Goal: Use online tool/utility: Use online tool/utility

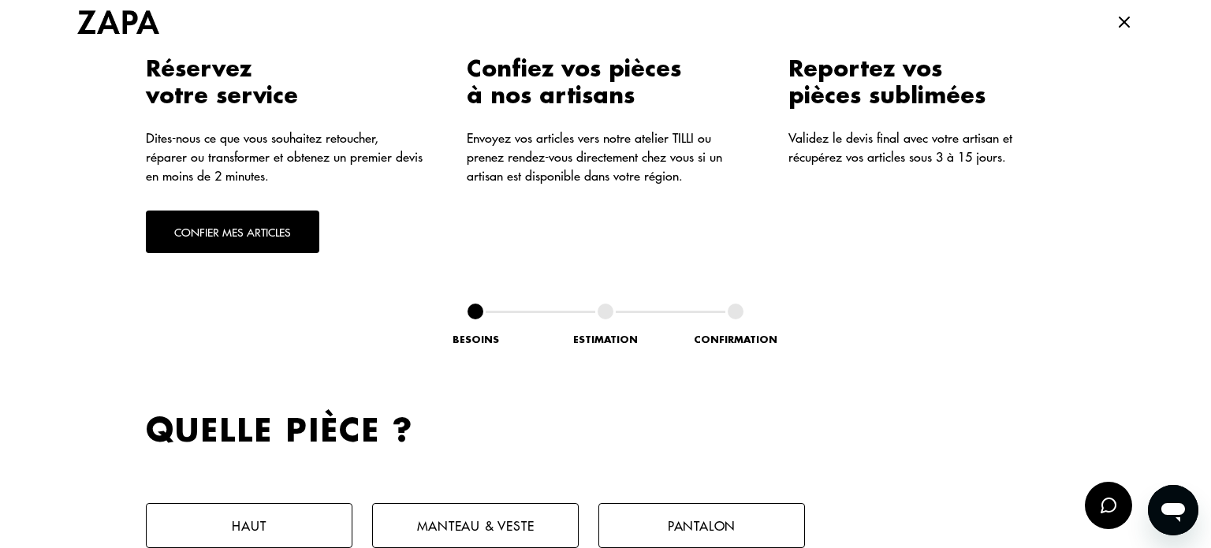
scroll to position [710, 0]
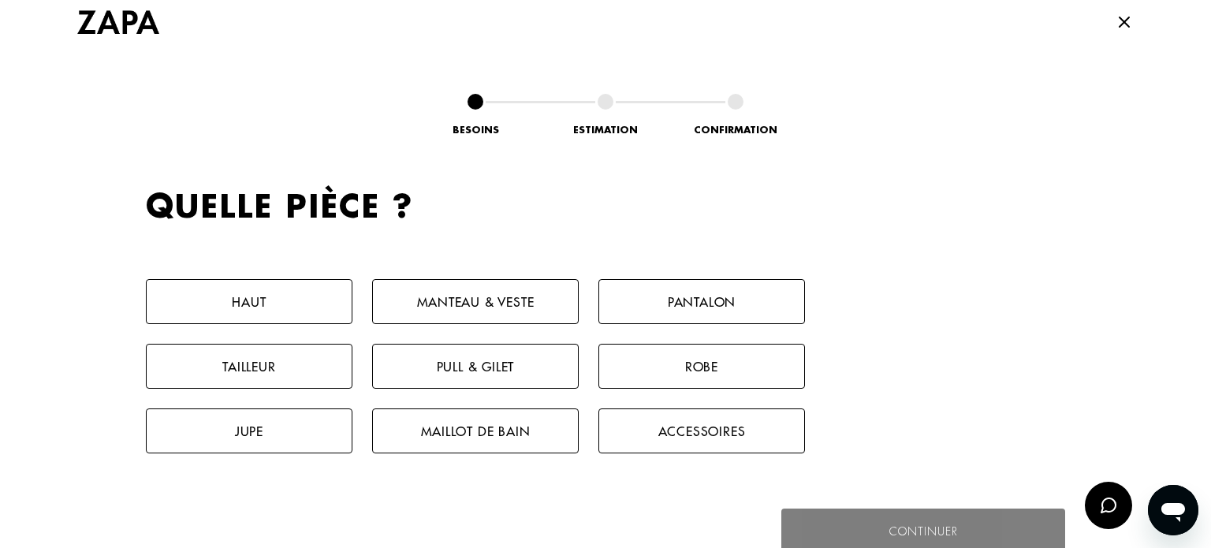
click at [701, 301] on button "Pantalon" at bounding box center [702, 301] width 207 height 45
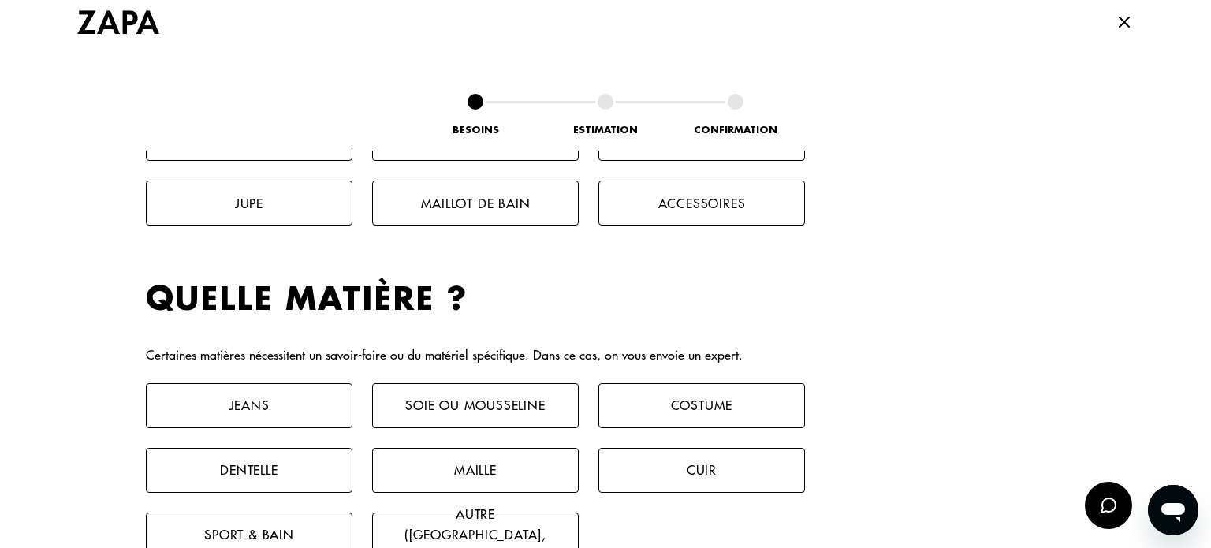
scroll to position [1046, 0]
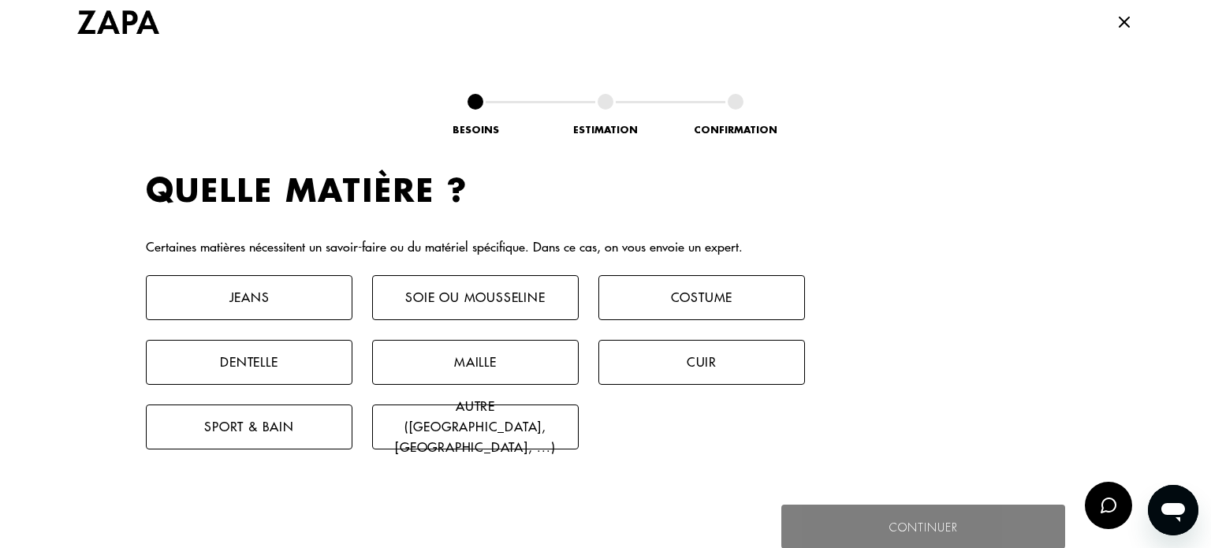
click at [688, 293] on button "Costume" at bounding box center [702, 297] width 207 height 45
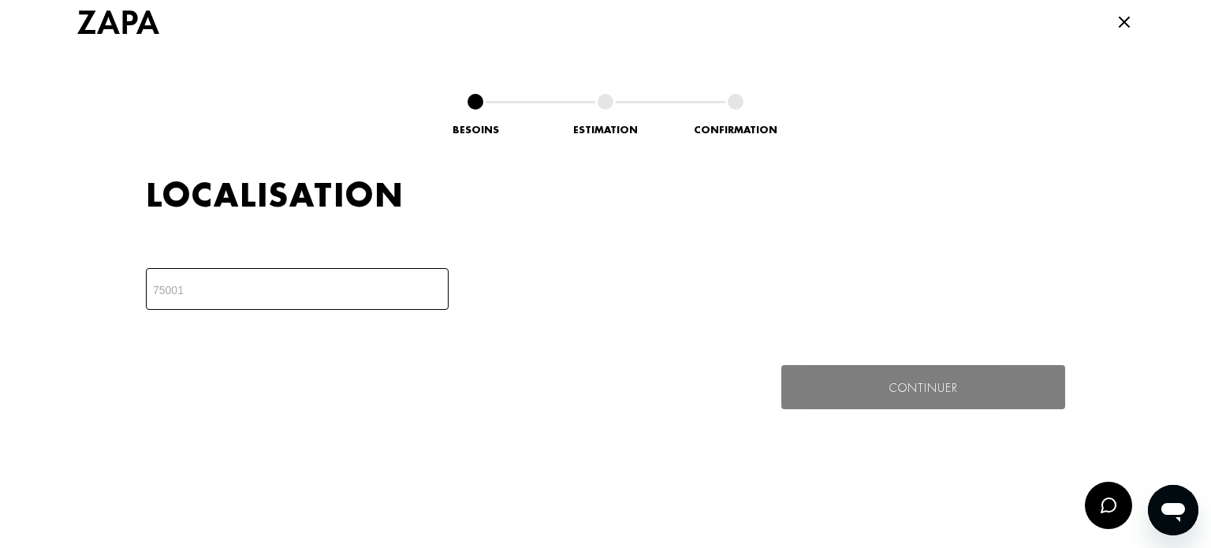
scroll to position [1378, 0]
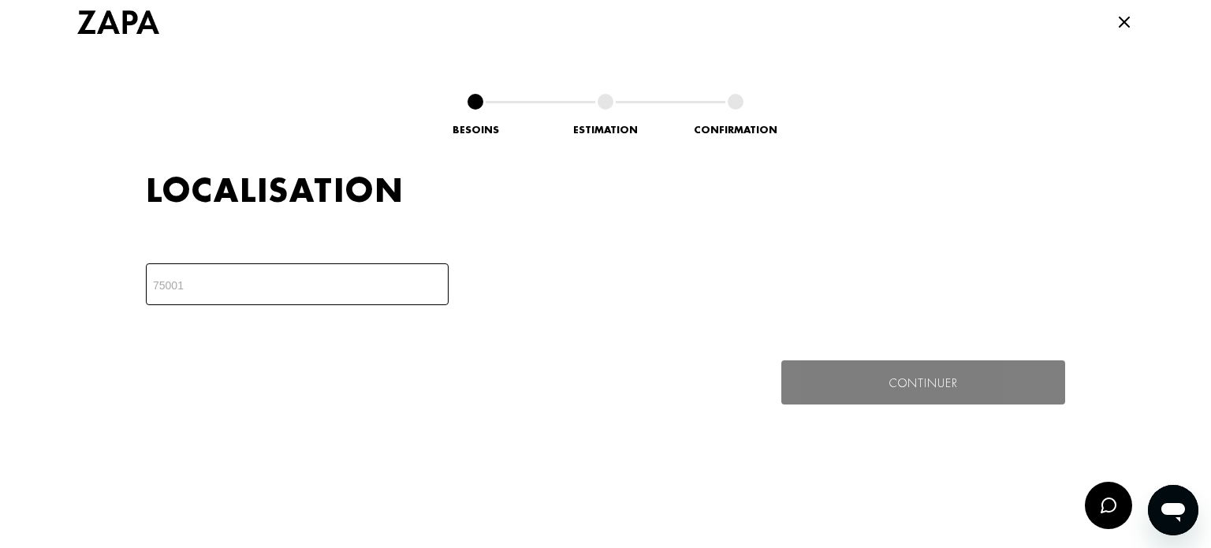
click at [166, 285] on input "number" at bounding box center [297, 284] width 303 height 42
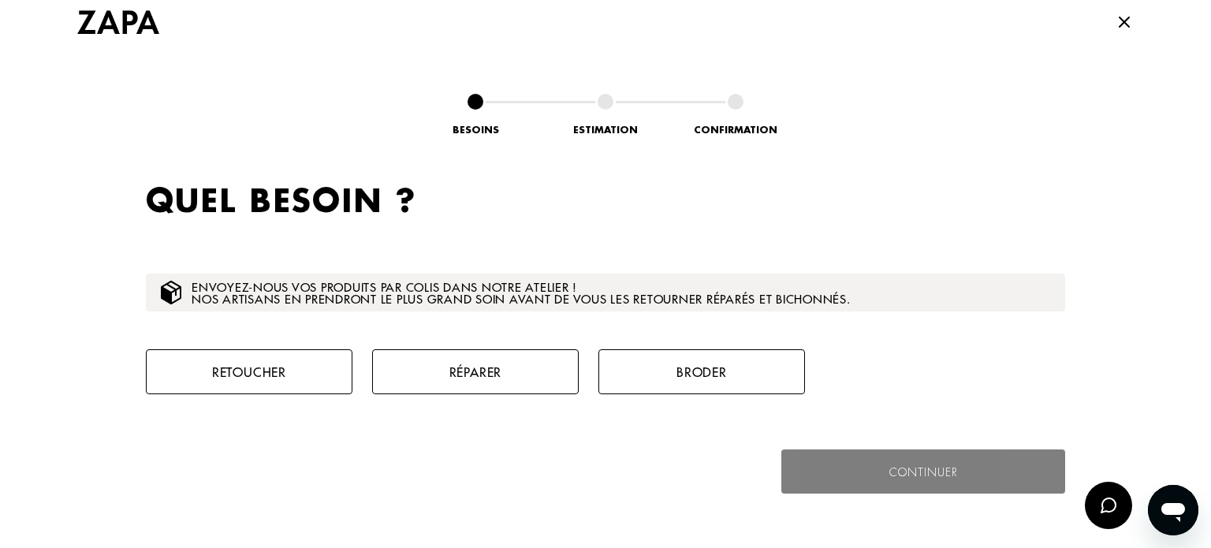
scroll to position [1565, 0]
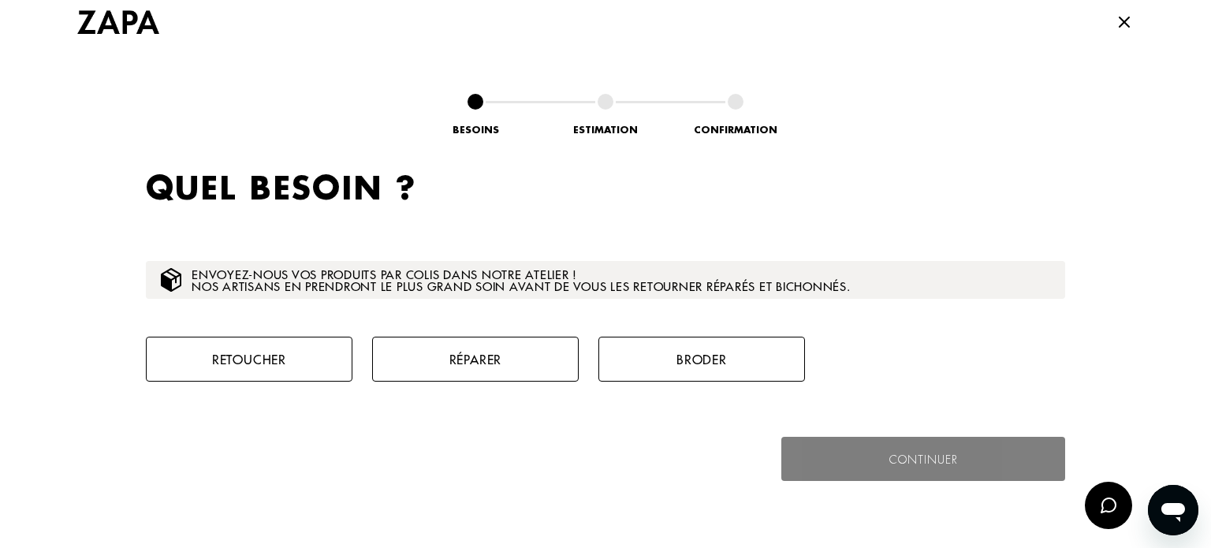
type input "40150"
click at [272, 357] on button "Retoucher" at bounding box center [249, 359] width 207 height 45
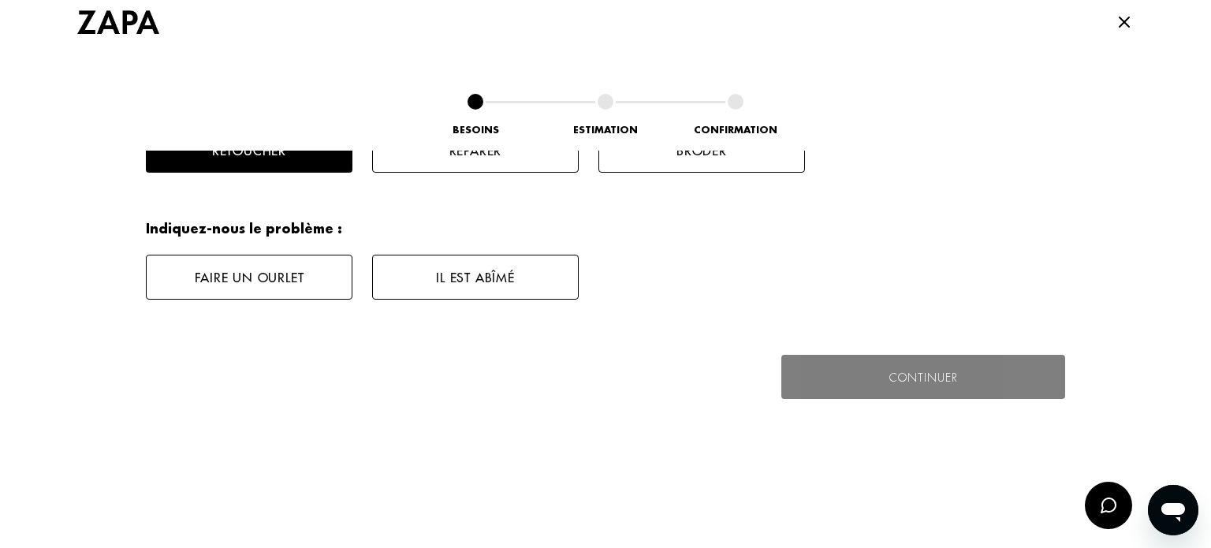
scroll to position [1829, 0]
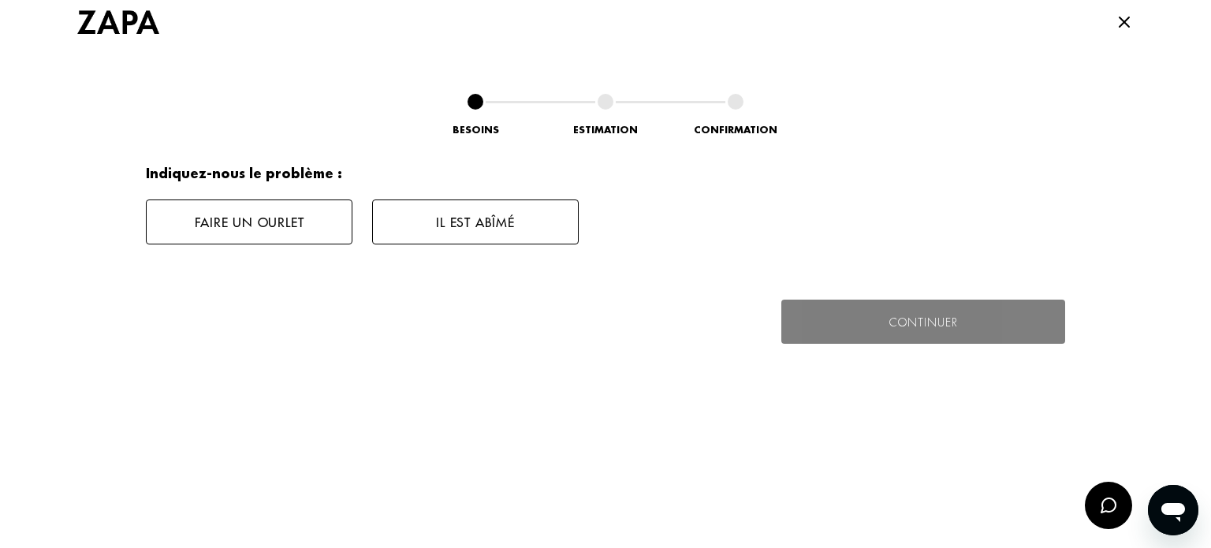
click at [263, 223] on button "Faire un ourlet" at bounding box center [249, 222] width 207 height 45
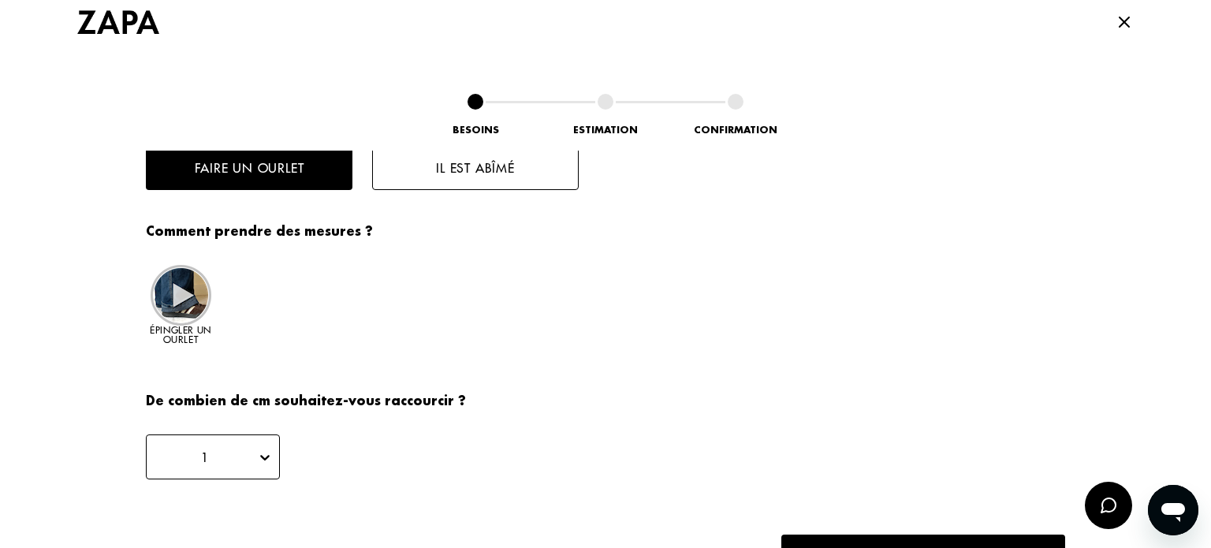
scroll to position [1908, 0]
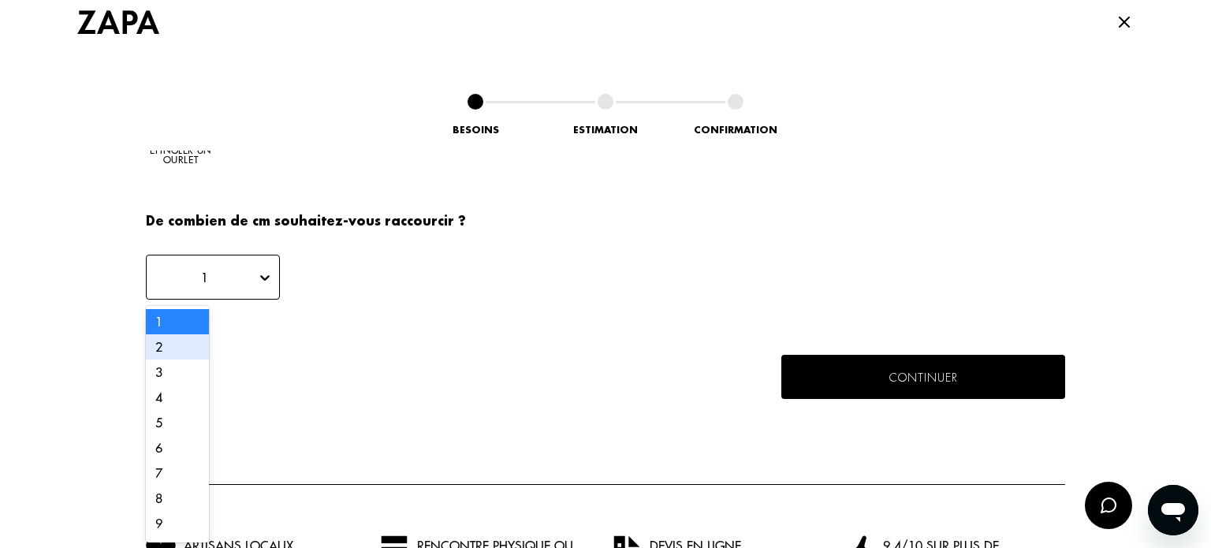
click at [151, 340] on div "2" at bounding box center [177, 346] width 63 height 25
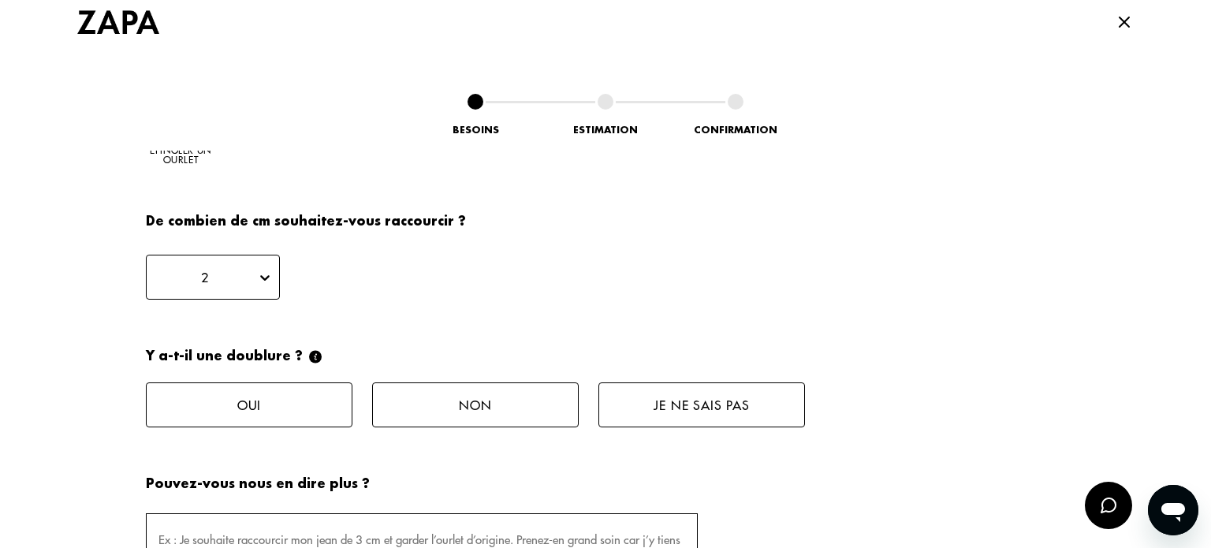
click at [473, 404] on button "Non" at bounding box center [475, 404] width 207 height 45
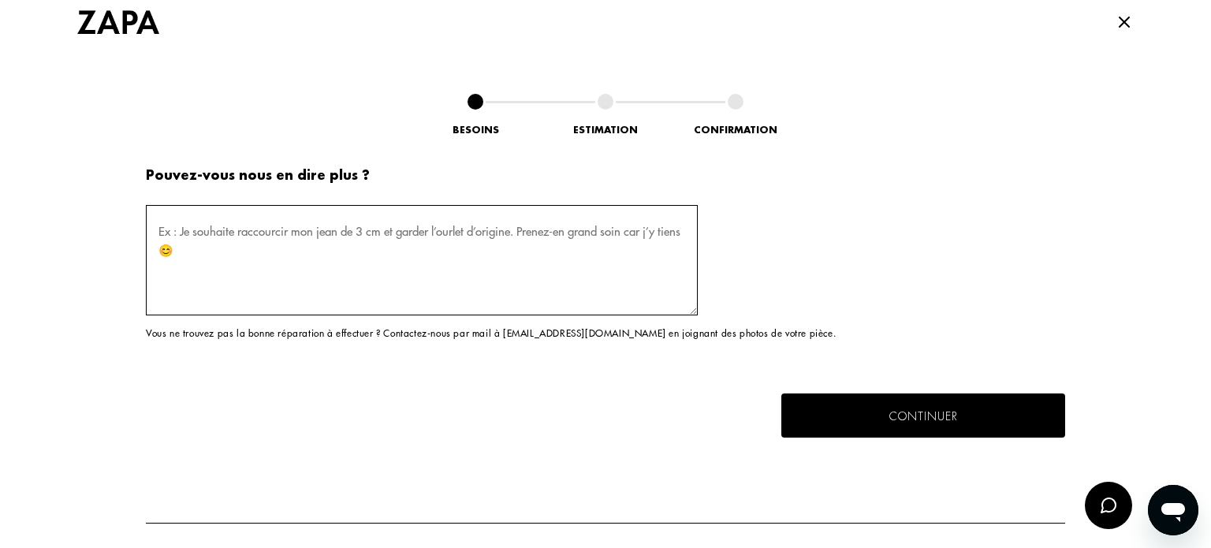
scroll to position [2373, 0]
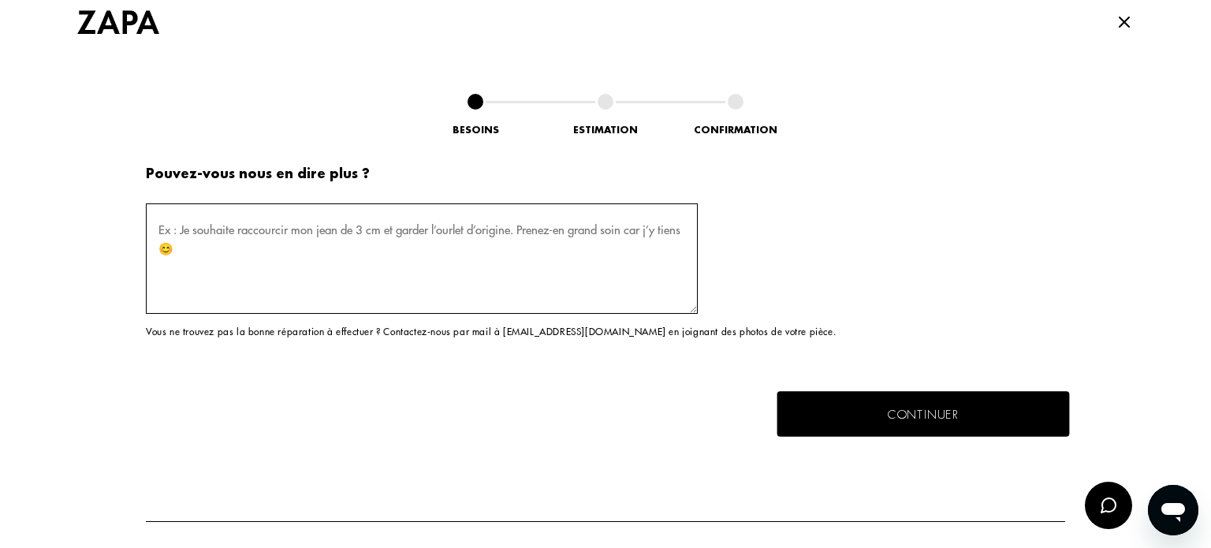
click at [924, 416] on button "Continuer" at bounding box center [924, 414] width 293 height 46
